Goal: Check status: Check status

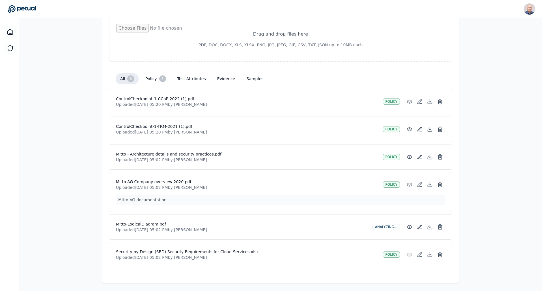
scroll to position [95, 0]
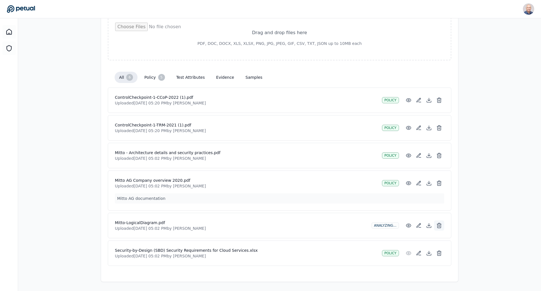
click at [440, 226] on icon at bounding box center [439, 226] width 6 height 6
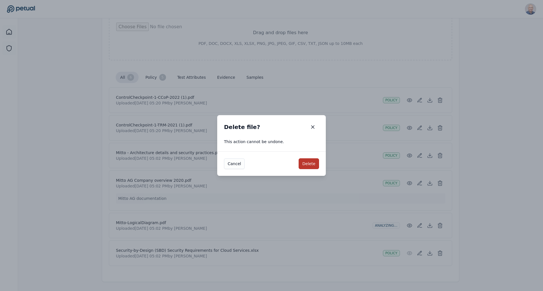
click at [308, 162] on button "Delete" at bounding box center [309, 164] width 20 height 11
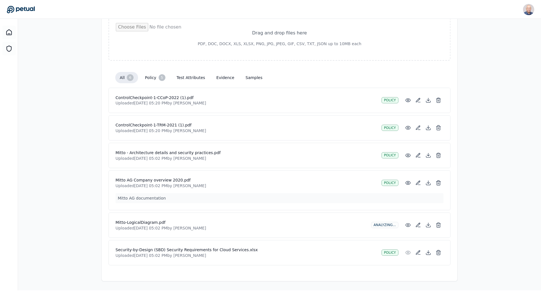
scroll to position [68, 0]
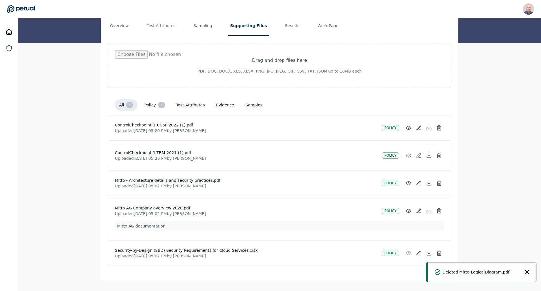
click at [525, 271] on icon "Notifications (F8)" at bounding box center [526, 272] width 5 height 5
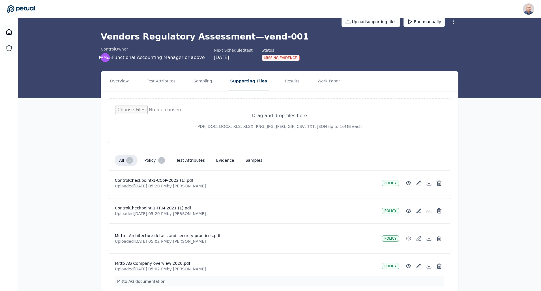
scroll to position [0, 0]
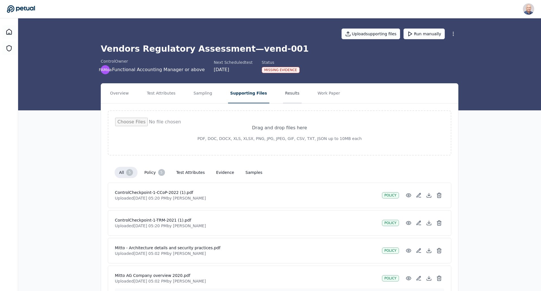
click at [283, 92] on button "Results" at bounding box center [292, 94] width 19 height 20
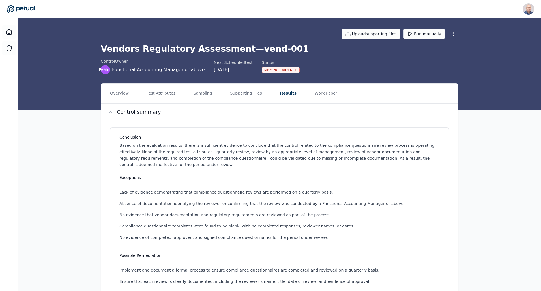
click at [273, 69] on div "Missing Evidence" at bounding box center [281, 70] width 38 height 6
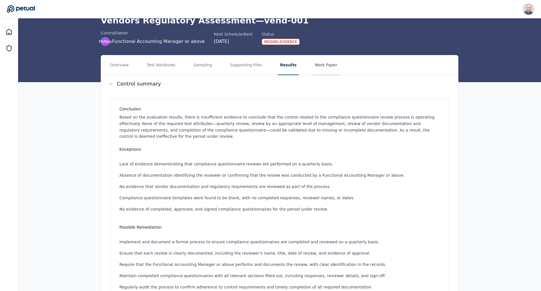
click at [315, 64] on button "Work Paper" at bounding box center [325, 65] width 27 height 20
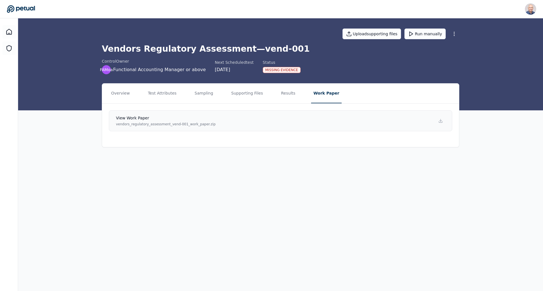
click at [182, 123] on p "vendors_regulatory_assessment_vend-001_work_paper.zip" at bounding box center [166, 124] width 100 height 5
click at [159, 91] on button "Test Attributes" at bounding box center [162, 94] width 33 height 20
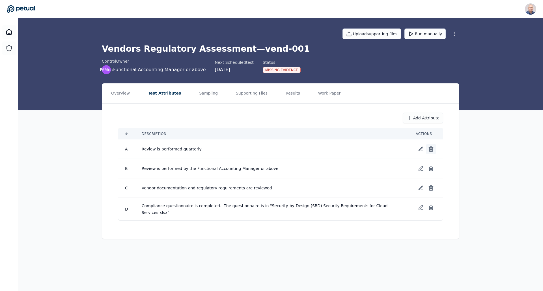
click at [431, 150] on line at bounding box center [431, 149] width 0 height 1
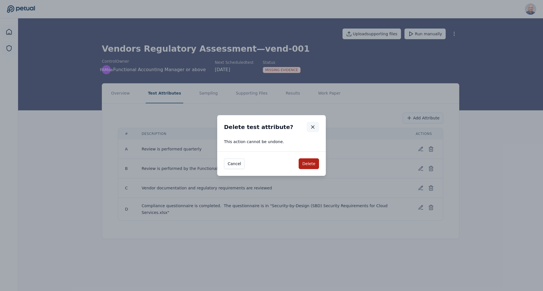
click at [313, 126] on icon "button" at bounding box center [313, 127] width 6 height 6
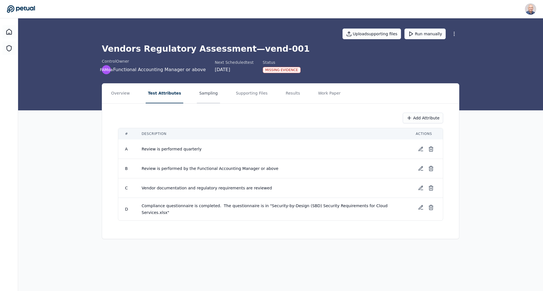
click at [200, 92] on button "Sampling" at bounding box center [208, 94] width 23 height 20
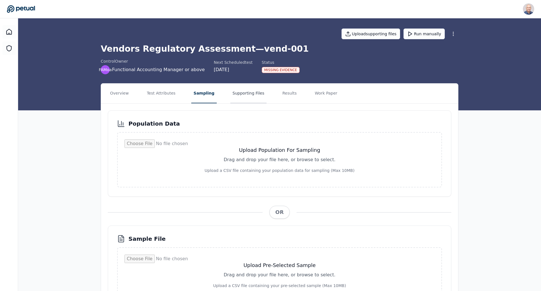
click at [244, 94] on button "Supporting Files" at bounding box center [248, 94] width 36 height 20
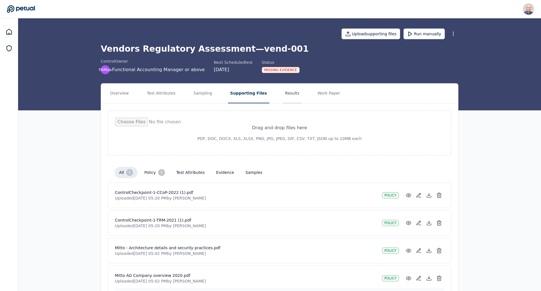
click at [283, 94] on button "Results" at bounding box center [292, 94] width 19 height 20
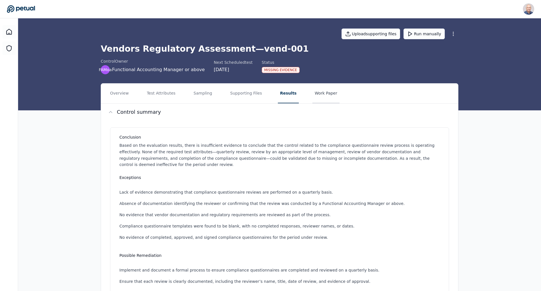
click at [314, 93] on button "Work Paper" at bounding box center [325, 94] width 27 height 20
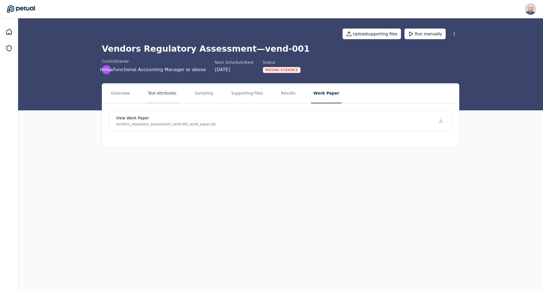
click at [162, 91] on button "Test Attributes" at bounding box center [162, 94] width 33 height 20
